Goal: Use online tool/utility: Utilize a website feature to perform a specific function

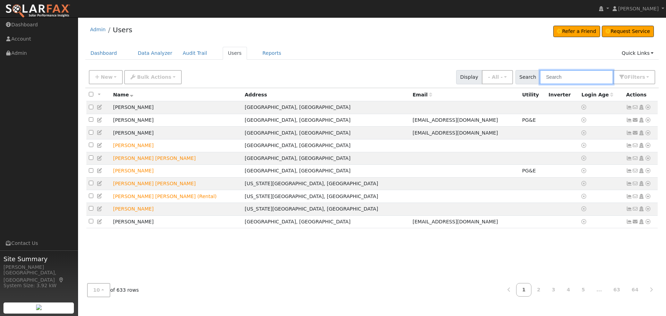
click at [582, 79] on input "text" at bounding box center [576, 77] width 74 height 14
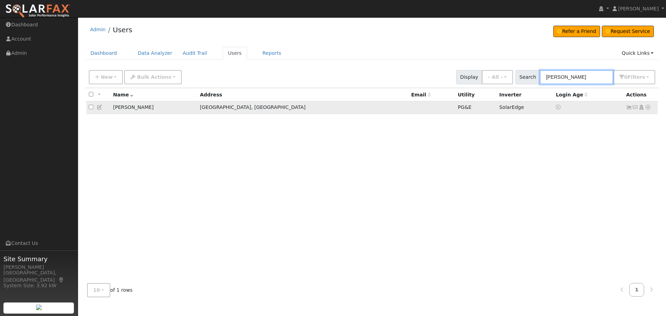
type input "[PERSON_NAME]"
click at [649, 109] on icon at bounding box center [648, 107] width 6 height 5
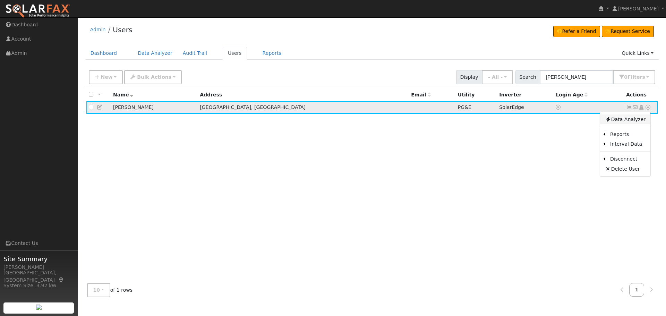
click at [625, 120] on link "Data Analyzer" at bounding box center [625, 119] width 50 height 10
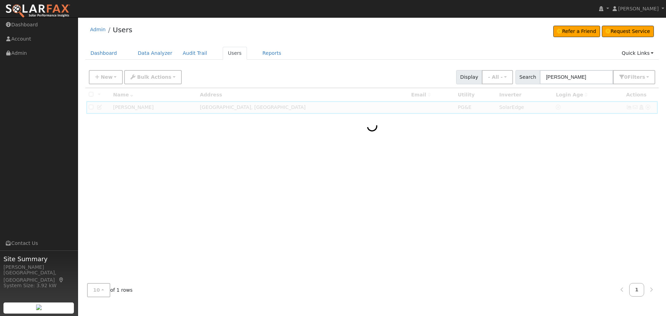
click at [405, 46] on div "Admin Users Refer a Friend Request Service Refer a Friend" at bounding box center [371, 162] width 581 height 282
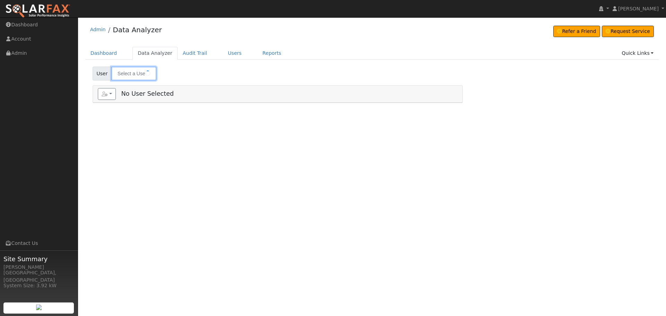
type input "[PERSON_NAME]"
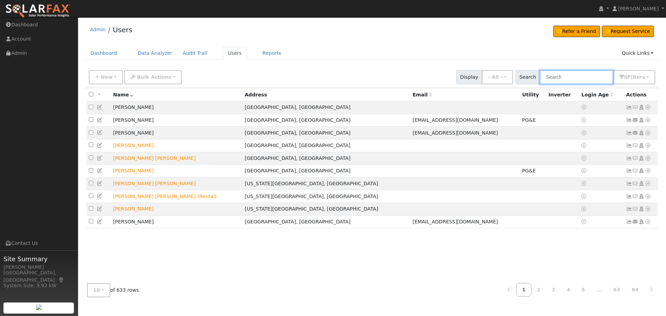
click at [555, 79] on input "text" at bounding box center [576, 77] width 74 height 14
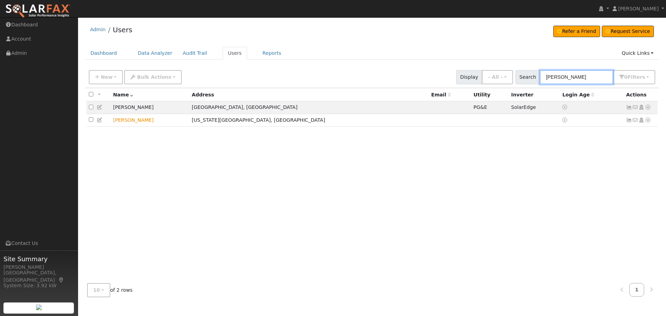
type input "[PERSON_NAME]"
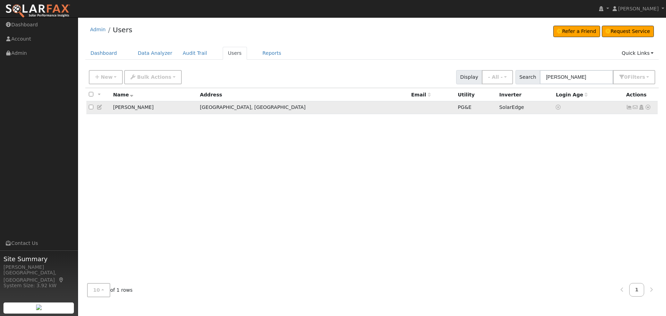
click at [645, 109] on icon at bounding box center [648, 107] width 6 height 5
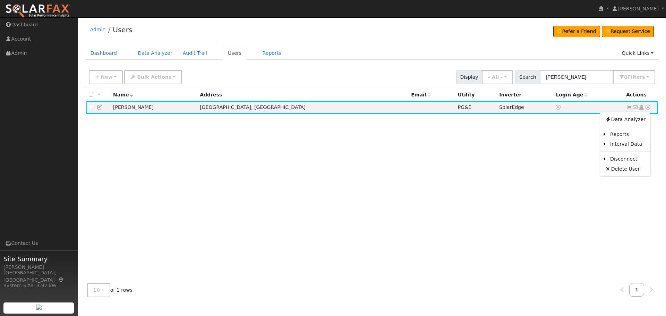
click at [480, 142] on div "All None All on page None on page Name Address Email Utility Inverter Login Age…" at bounding box center [371, 183] width 573 height 190
click at [649, 107] on icon at bounding box center [648, 107] width 6 height 5
click at [568, 139] on link "Scenario" at bounding box center [574, 135] width 52 height 10
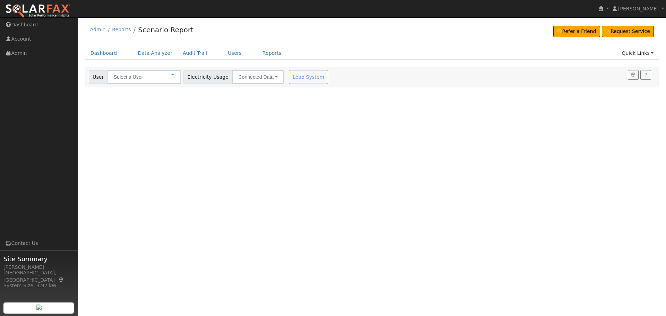
type input "[PERSON_NAME]"
type input "Pacific Gas & Electric"
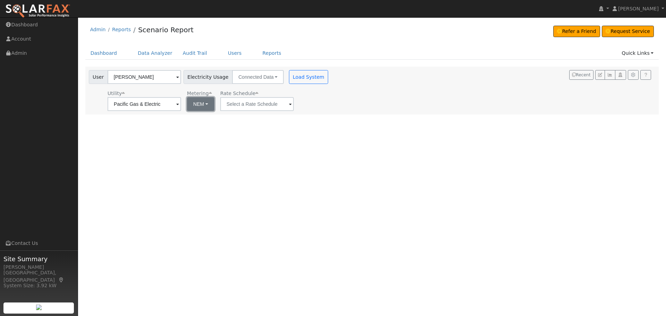
click at [205, 107] on button "NEM" at bounding box center [200, 104] width 27 height 14
click at [268, 109] on input "text" at bounding box center [257, 104] width 74 height 14
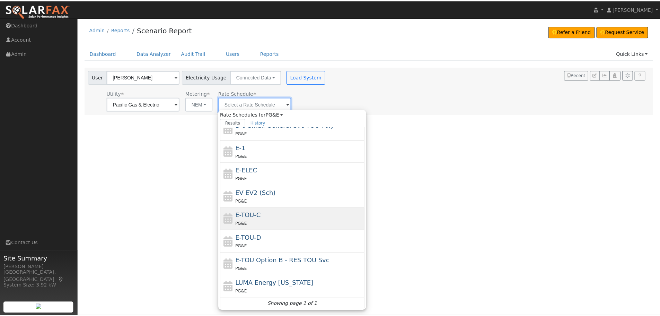
scroll to position [121, 0]
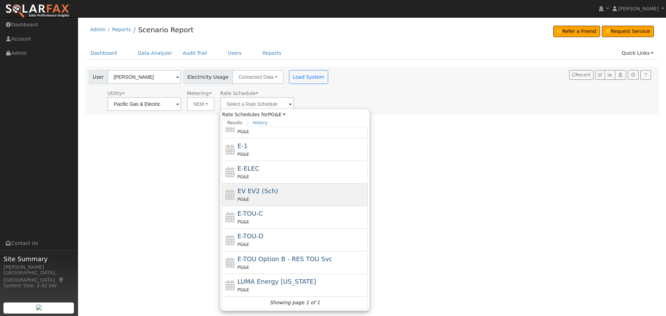
click at [253, 191] on span "EV EV2 (Sch)" at bounding box center [258, 190] width 41 height 7
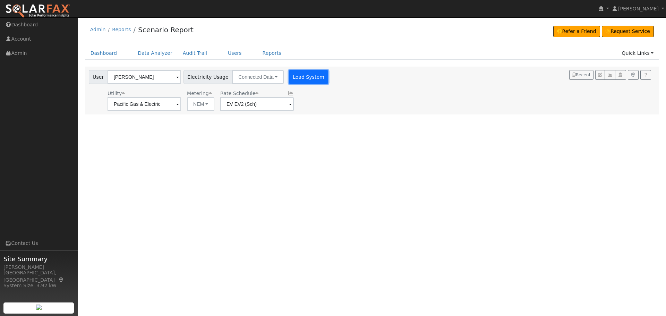
click at [301, 77] on button "Load System" at bounding box center [309, 77] width 40 height 14
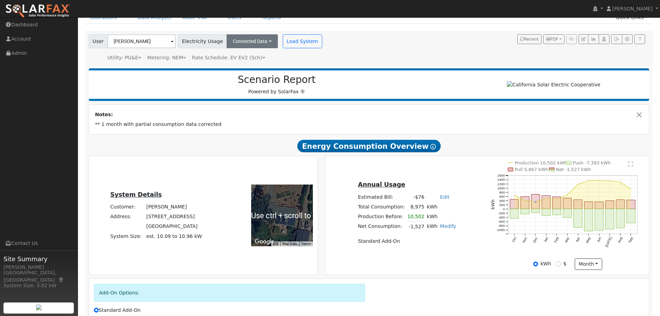
scroll to position [35, 0]
click at [175, 59] on div "Metering: NEM" at bounding box center [166, 57] width 39 height 7
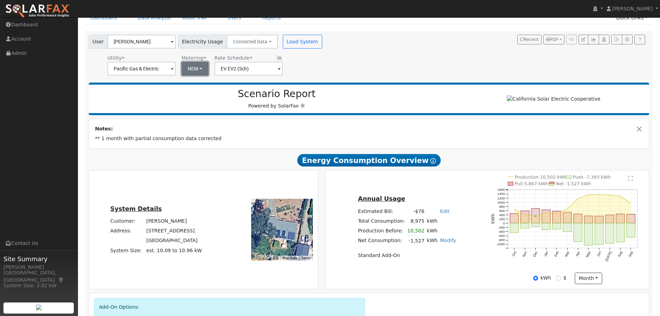
click at [195, 66] on button "NEM" at bounding box center [195, 69] width 27 height 14
click at [191, 96] on link "NBT" at bounding box center [204, 94] width 48 height 10
type input "E-ELEC"
click at [293, 33] on div "User John Rodrigues Account Default Account Default Account 11179 Alpine Ln, Gr…" at bounding box center [369, 55] width 568 height 48
click at [297, 41] on button "Load System" at bounding box center [303, 42] width 40 height 14
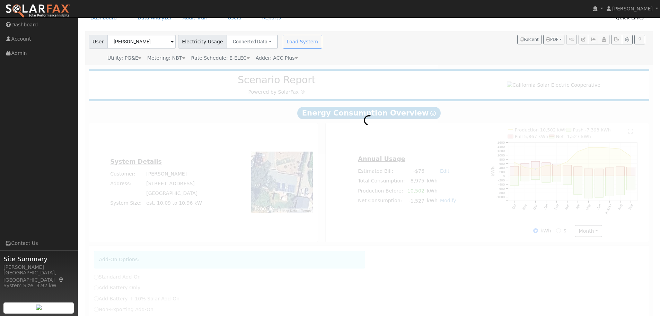
radio input "true"
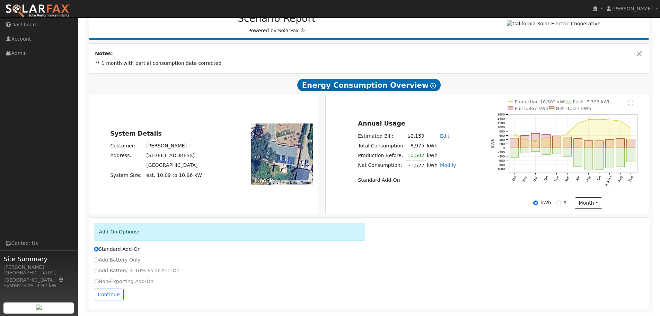
scroll to position [100, 0]
click at [121, 260] on label "Add Battery Only" at bounding box center [117, 259] width 47 height 7
click at [99, 260] on input "Add Battery Only" at bounding box center [96, 259] width 5 height 5
radio input "true"
radio input "false"
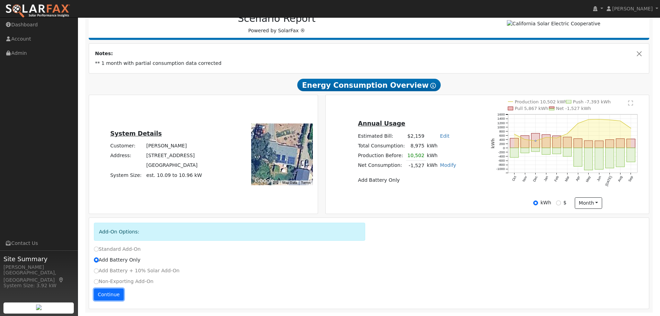
click at [107, 292] on button "Continue" at bounding box center [109, 294] width 30 height 12
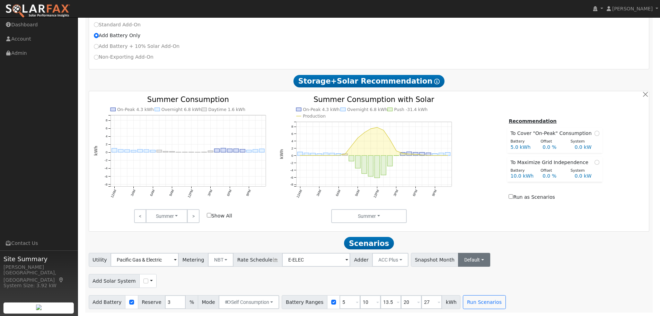
scroll to position [325, 0]
click at [331, 300] on input "checkbox" at bounding box center [333, 302] width 5 height 5
checkbox input "false"
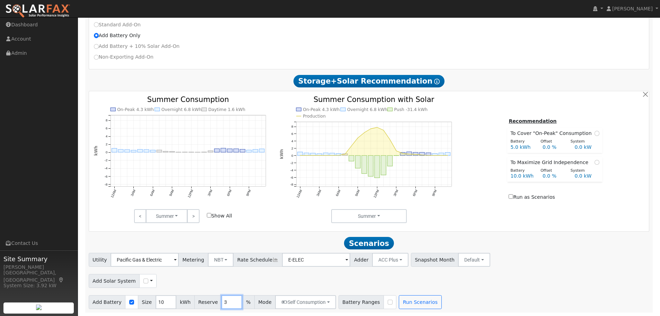
click at [222, 300] on input "3" at bounding box center [232, 302] width 21 height 14
drag, startPoint x: 163, startPoint y: 303, endPoint x: 149, endPoint y: 301, distance: 14.1
click at [156, 301] on input "12" at bounding box center [166, 302] width 21 height 14
drag, startPoint x: 162, startPoint y: 302, endPoint x: 152, endPoint y: 302, distance: 10.1
click at [156, 302] on input "12" at bounding box center [166, 302] width 21 height 14
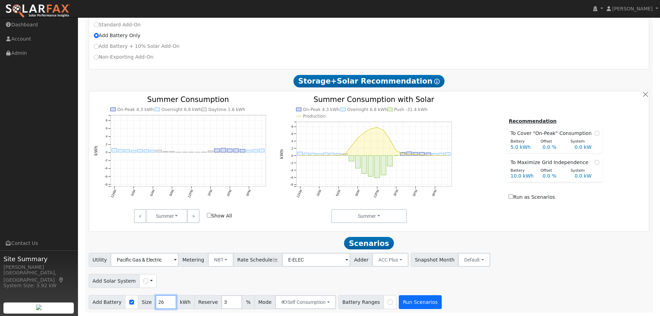
type input "26"
click at [409, 302] on button "Run Scenarios" at bounding box center [420, 302] width 43 height 14
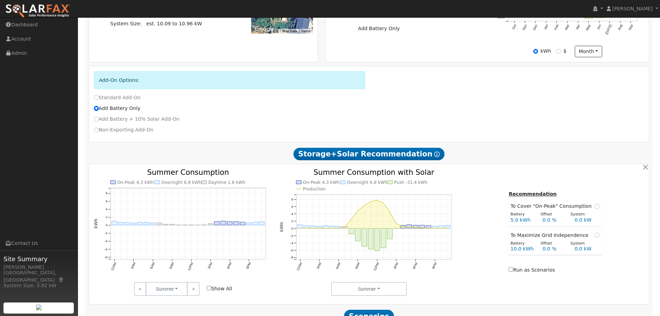
scroll to position [248, 0]
